Goal: Entertainment & Leisure: Consume media (video, audio)

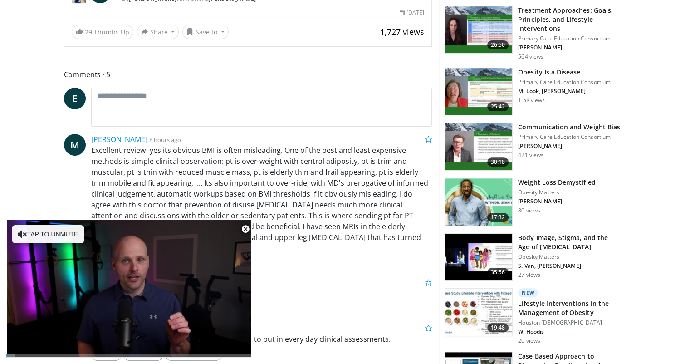
scroll to position [314, 0]
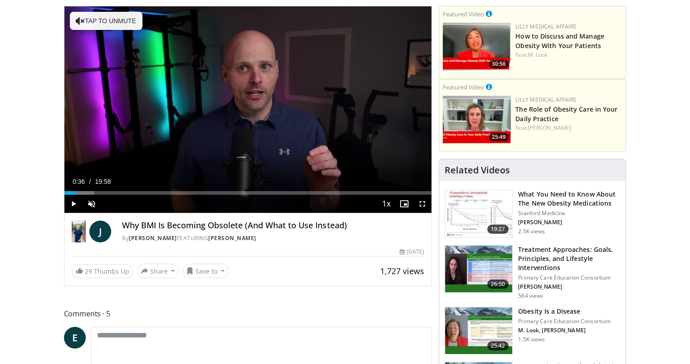
scroll to position [61, 0]
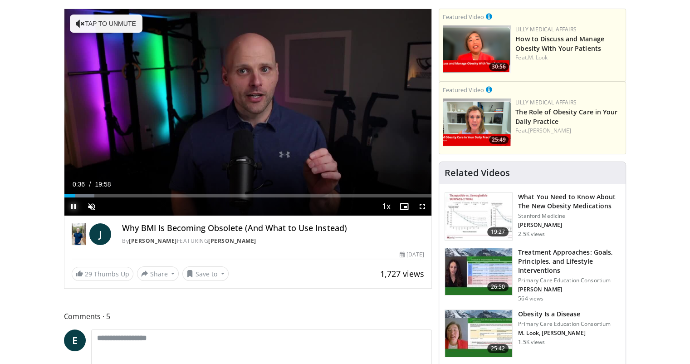
click at [73, 206] on span "Video Player" at bounding box center [73, 206] width 18 height 18
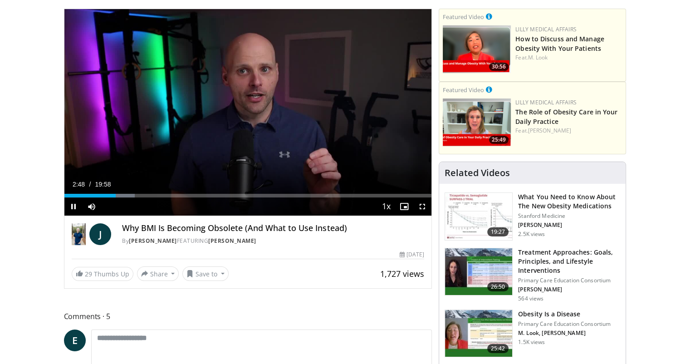
click at [109, 199] on div "Video Player" at bounding box center [239, 206] width 277 height 18
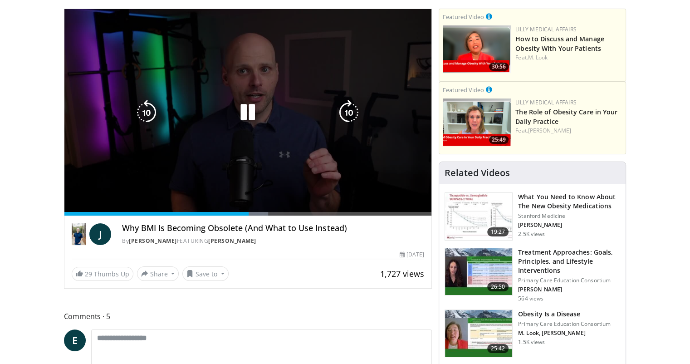
click at [182, 128] on div "10 seconds Tap to unmute" at bounding box center [247, 112] width 367 height 206
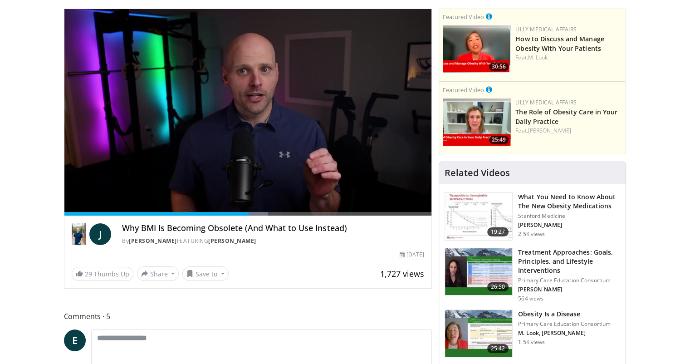
click at [95, 181] on div "10 seconds Tap to unmute" at bounding box center [247, 112] width 367 height 206
